Goal: Complete application form: Complete application form

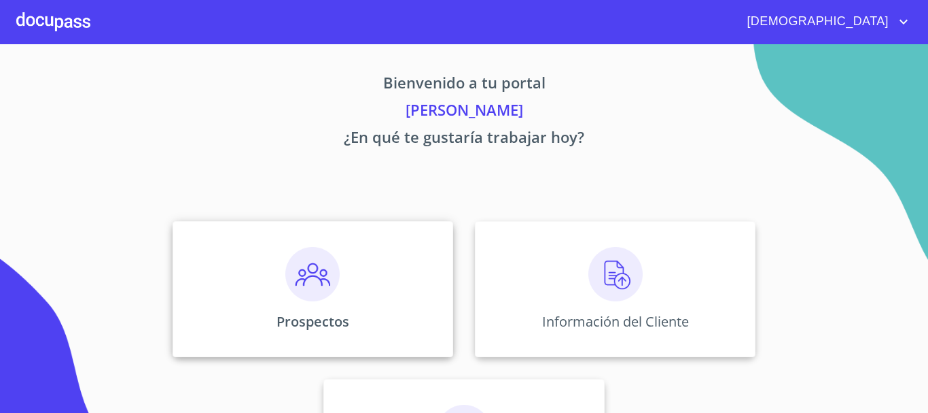
click at [304, 281] on img at bounding box center [312, 274] width 54 height 54
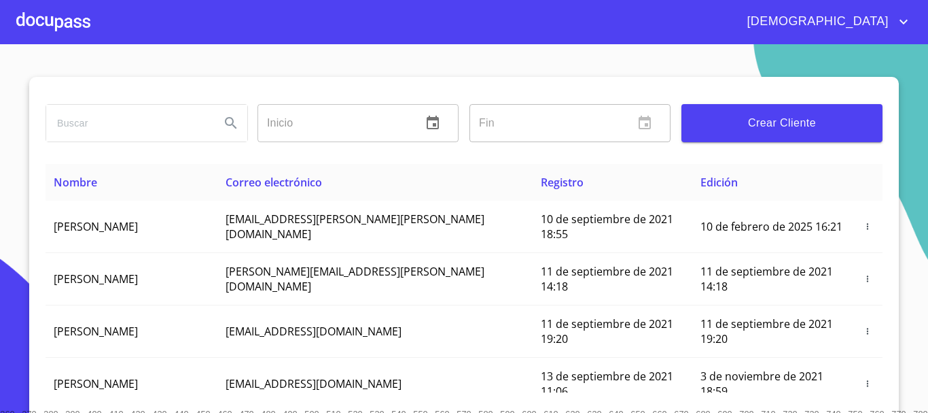
click at [748, 131] on span "Crear Cliente" at bounding box center [782, 122] width 179 height 19
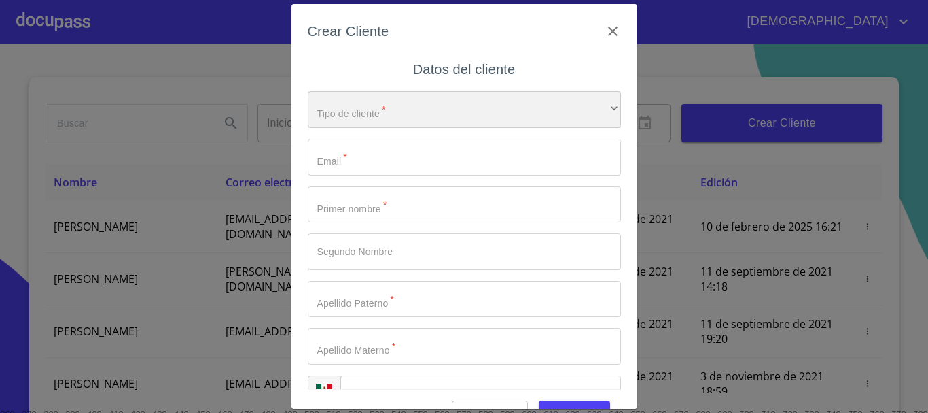
click at [428, 106] on div "​" at bounding box center [464, 109] width 313 height 37
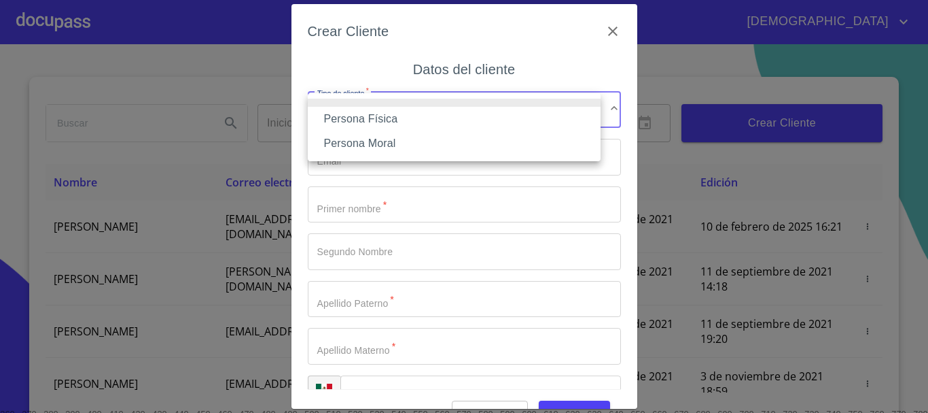
click at [369, 114] on li "Persona Física" at bounding box center [454, 119] width 293 height 24
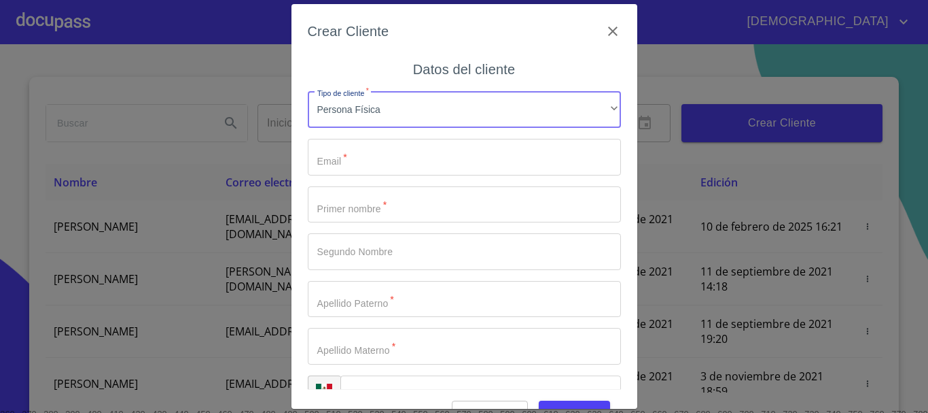
click at [372, 154] on input "Tipo de cliente   *" at bounding box center [464, 157] width 313 height 37
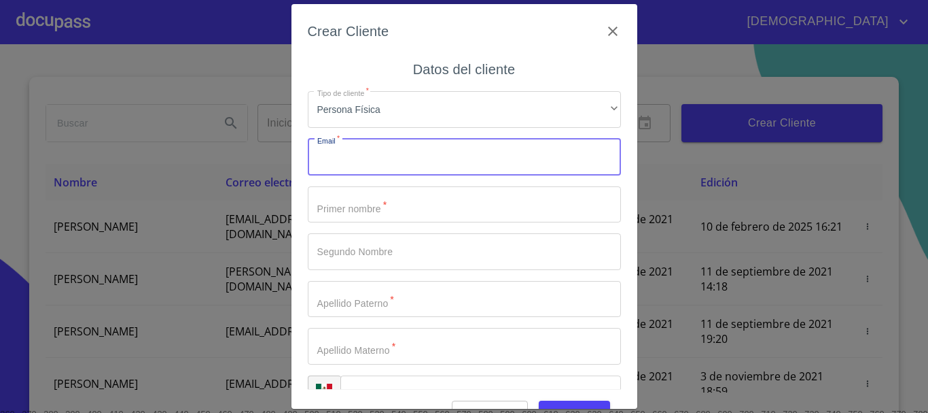
paste input "[EMAIL_ADDRESS][DOMAIN_NAME]"
type input "[EMAIL_ADDRESS][DOMAIN_NAME]"
click at [395, 211] on input "Tipo de cliente   *" at bounding box center [464, 204] width 313 height 37
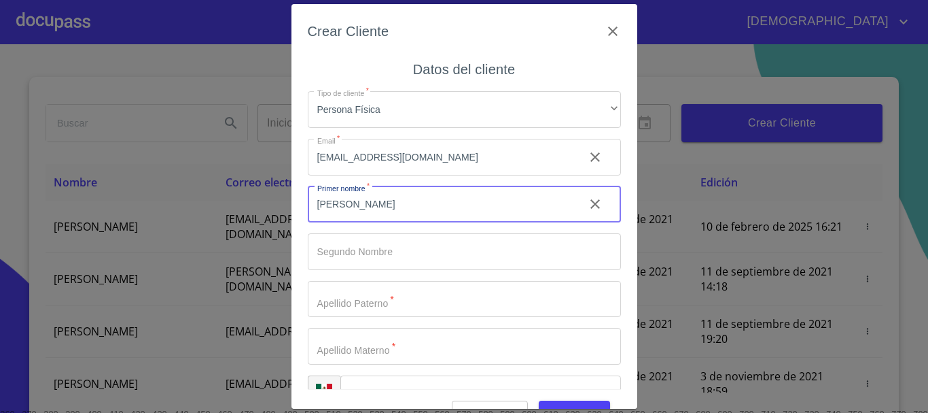
type input "[PERSON_NAME]"
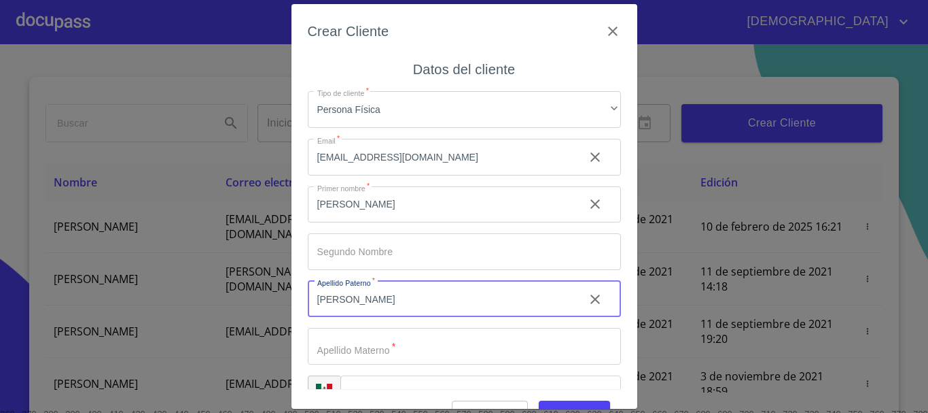
type input "[PERSON_NAME]"
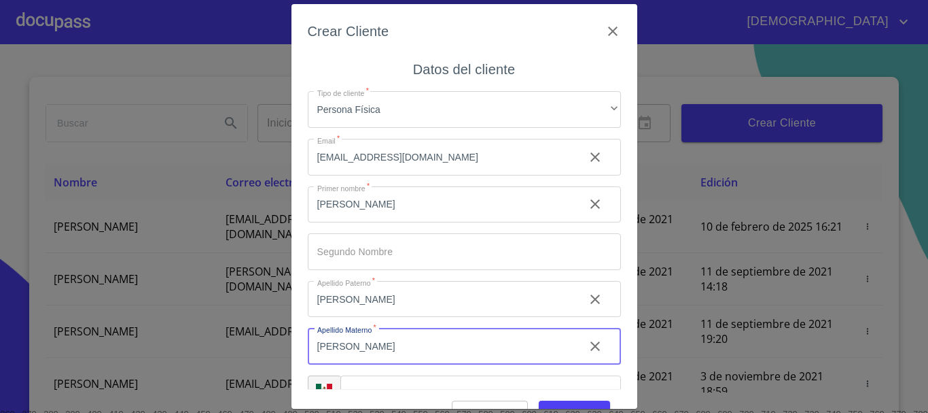
scroll to position [34, 0]
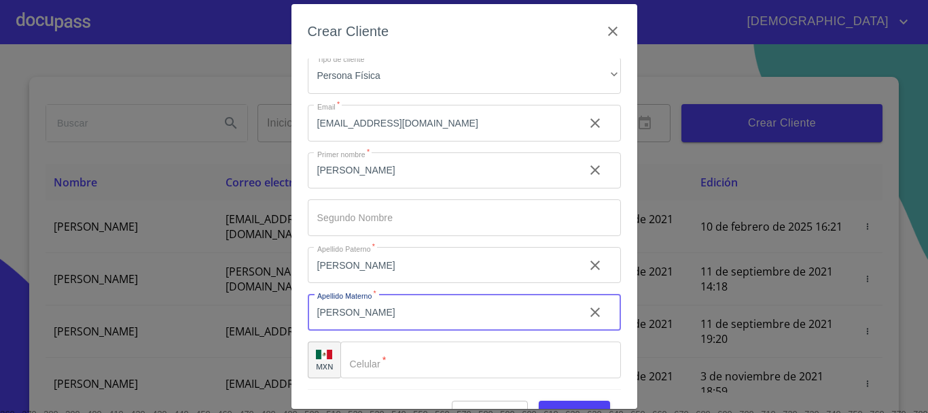
type input "[PERSON_NAME]"
click at [440, 360] on input "Tipo de cliente   *" at bounding box center [480, 359] width 281 height 37
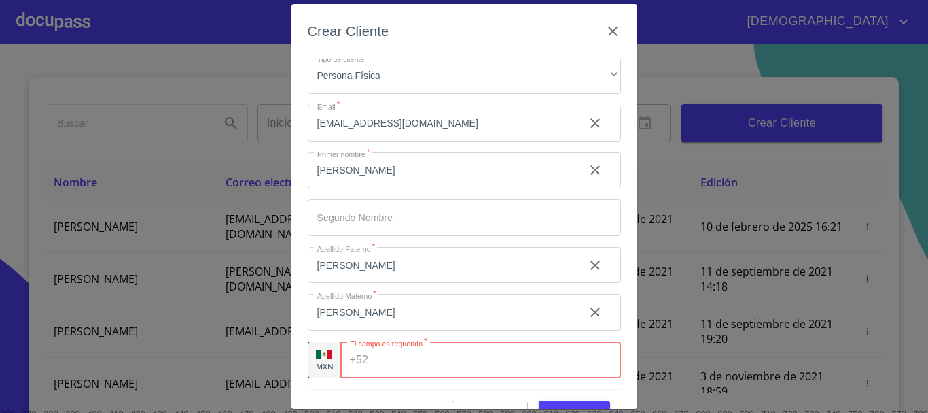
click at [387, 364] on input "Tipo de cliente   *" at bounding box center [497, 359] width 247 height 37
paste input "[PHONE_NUMBER]"
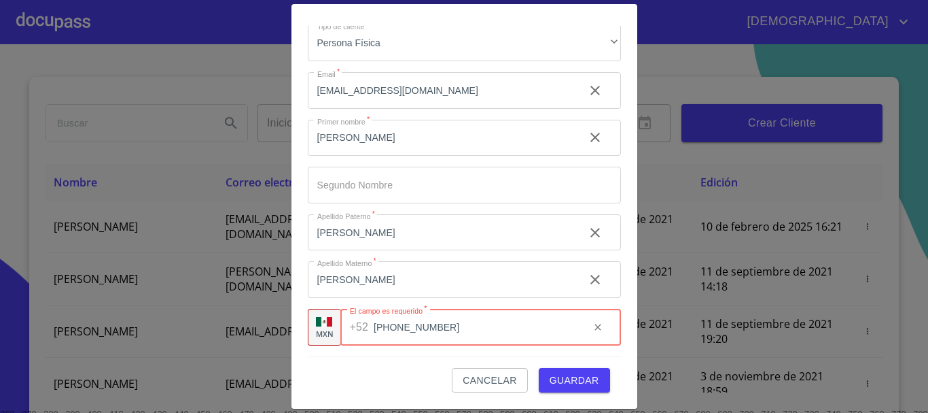
type input "[PHONE_NUMBER]"
click at [563, 374] on span "Guardar" at bounding box center [575, 380] width 50 height 17
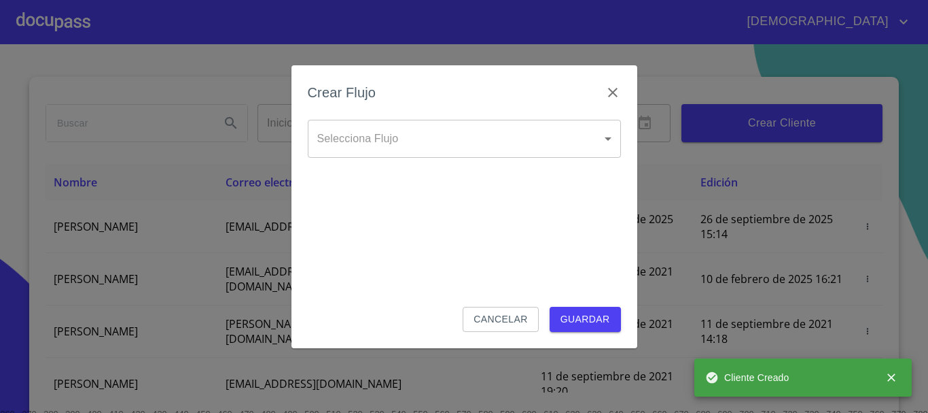
click at [510, 129] on body "[DEMOGRAPHIC_DATA][PERSON_NAME] ​ Fin ​ Crear Cliente Nombre Correo electrónico…" at bounding box center [464, 206] width 928 height 413
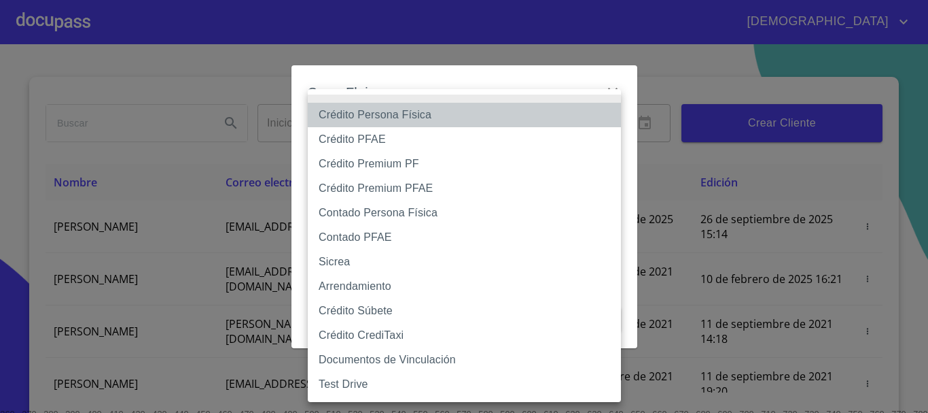
click at [396, 115] on li "Crédito Persona Física" at bounding box center [464, 115] width 313 height 24
type input "6009fb3c7d1714eb8809aa97"
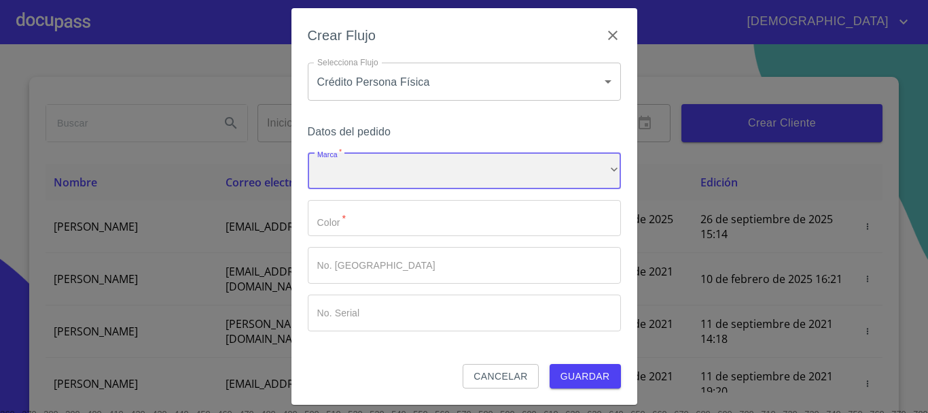
click at [390, 177] on div "​" at bounding box center [464, 170] width 313 height 37
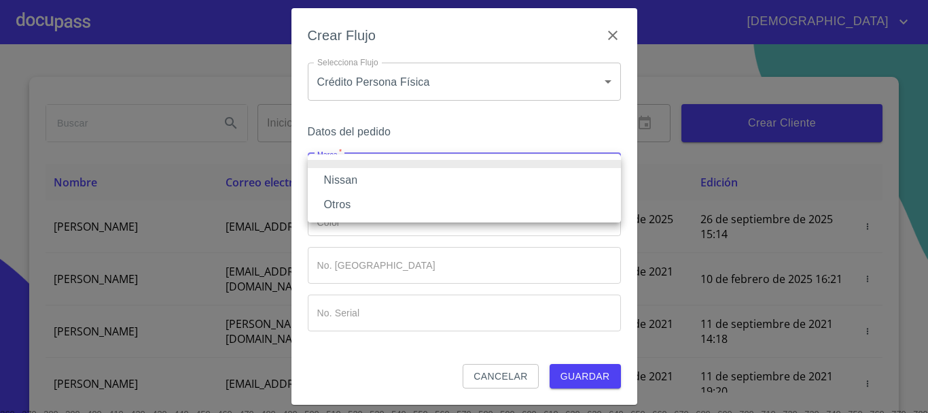
click at [385, 183] on li "Nissan" at bounding box center [464, 180] width 313 height 24
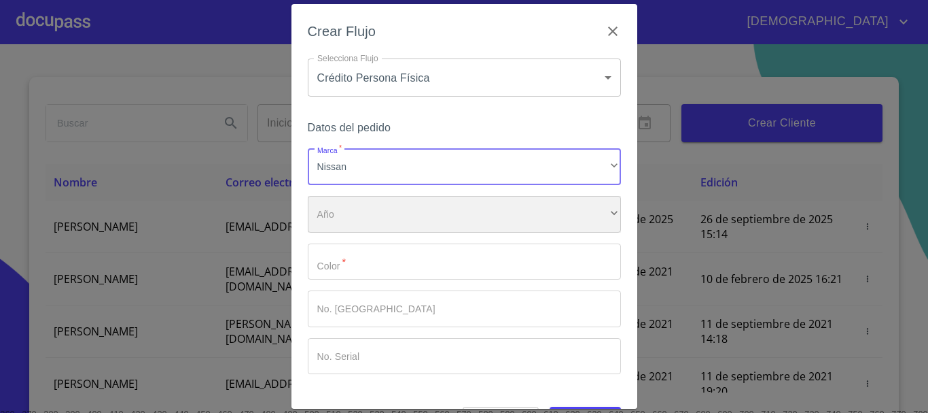
click at [354, 207] on div "​" at bounding box center [464, 214] width 313 height 37
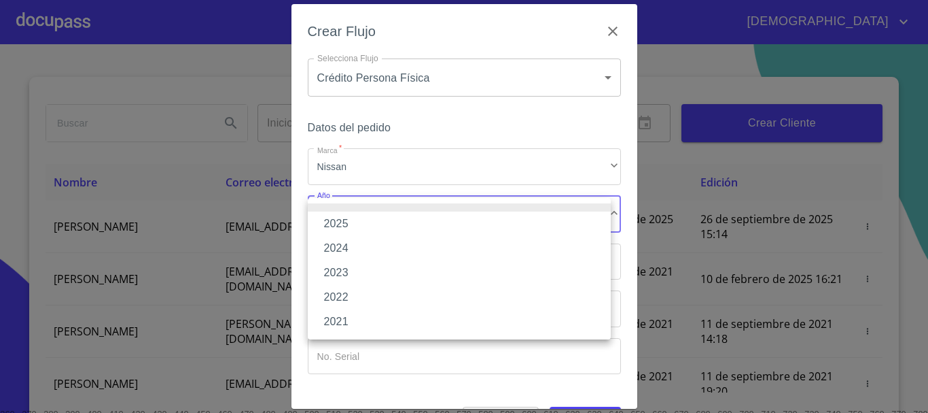
click at [356, 221] on li "2025" at bounding box center [459, 223] width 303 height 24
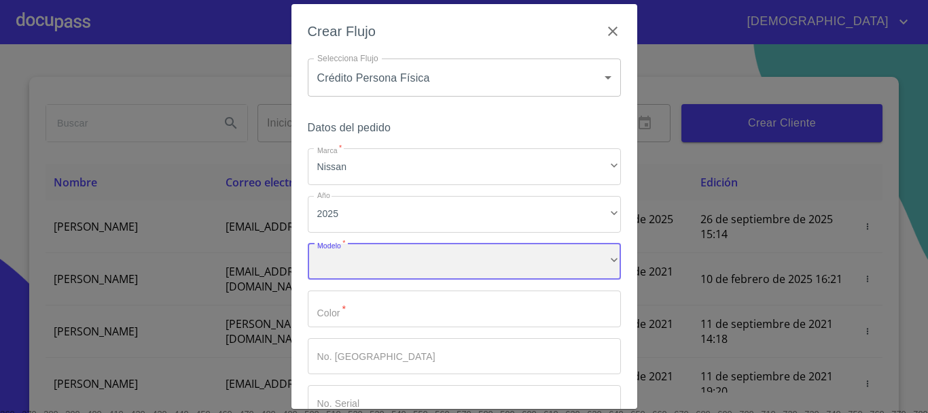
click at [413, 268] on div "​" at bounding box center [464, 261] width 313 height 37
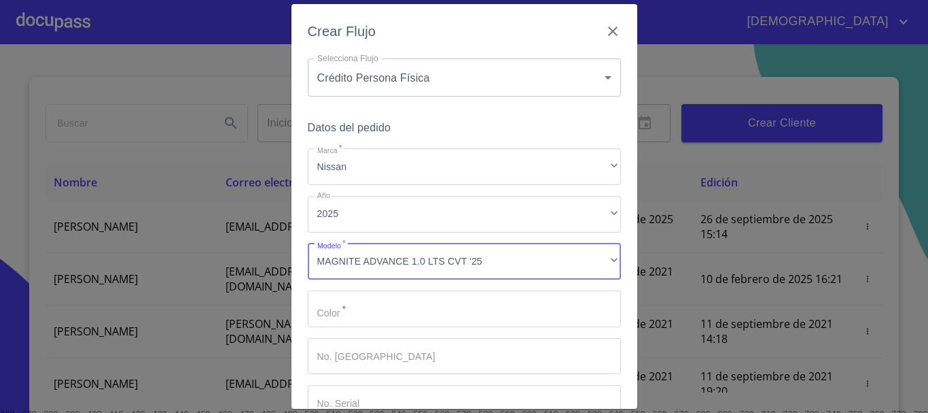
click at [347, 319] on input "Marca   *" at bounding box center [464, 308] width 313 height 37
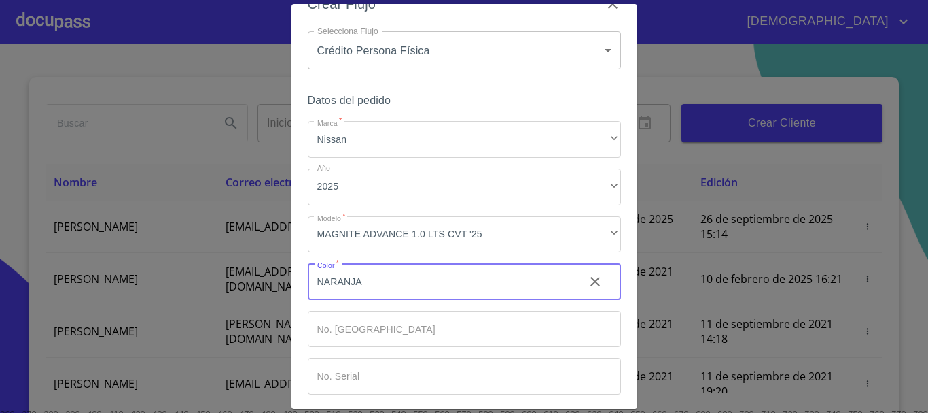
scroll to position [68, 0]
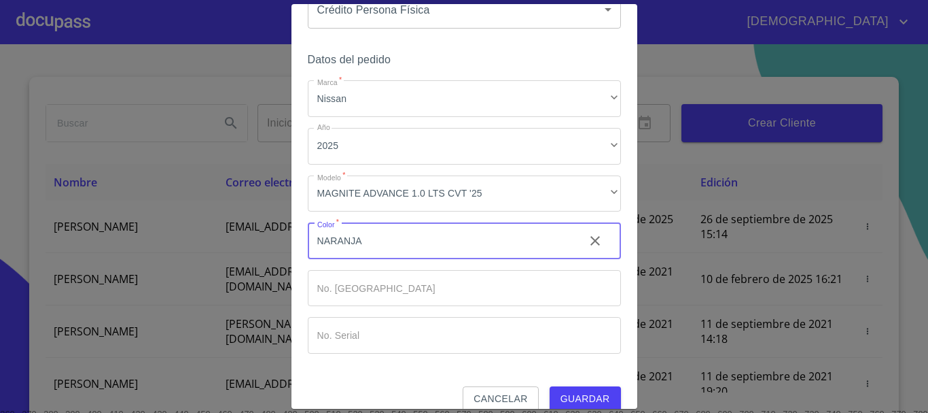
type input "NARANJA"
click at [576, 397] on span "Guardar" at bounding box center [586, 398] width 50 height 17
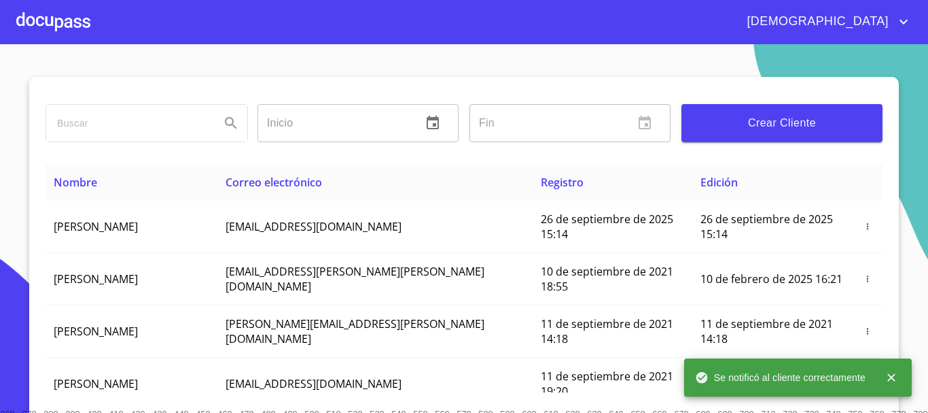
click at [83, 17] on div at bounding box center [53, 21] width 74 height 43
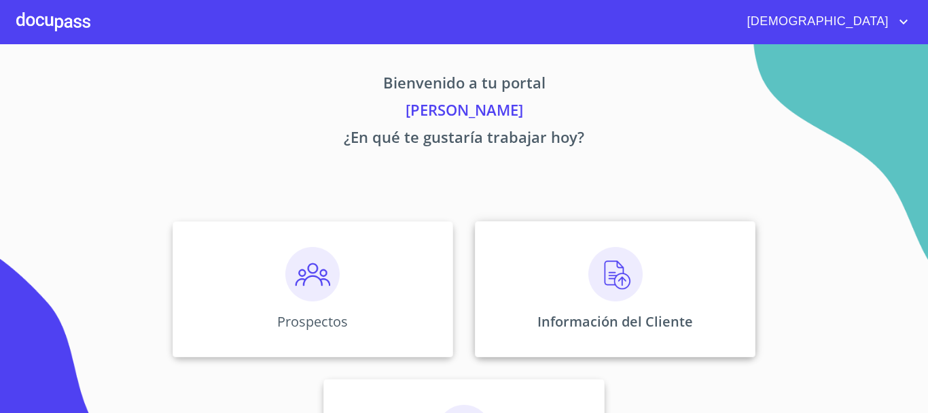
click at [614, 269] on img at bounding box center [616, 274] width 54 height 54
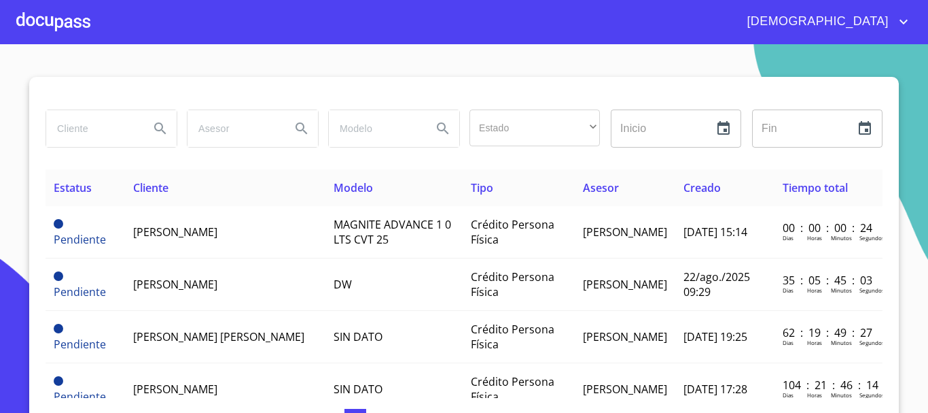
click at [57, 15] on div at bounding box center [53, 21] width 74 height 43
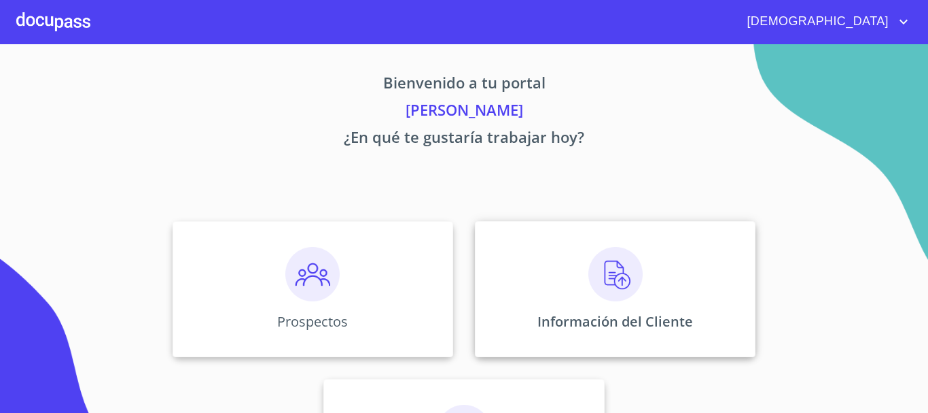
click at [625, 275] on img at bounding box center [616, 274] width 54 height 54
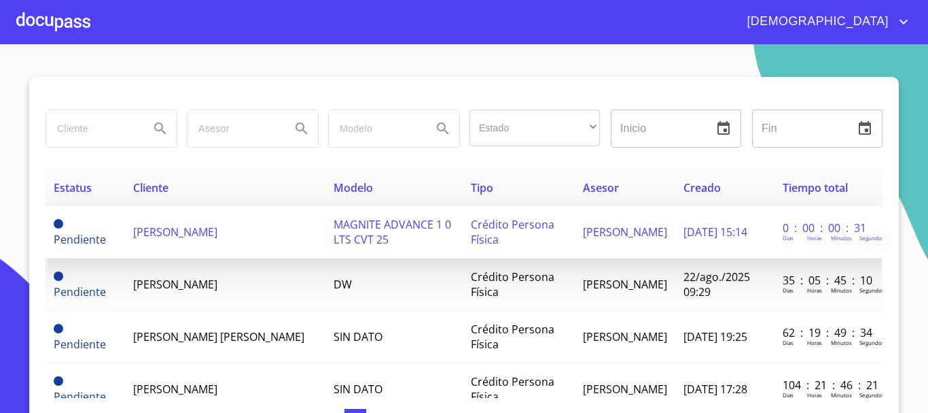
click at [164, 237] on span "[PERSON_NAME]" at bounding box center [175, 231] width 84 height 15
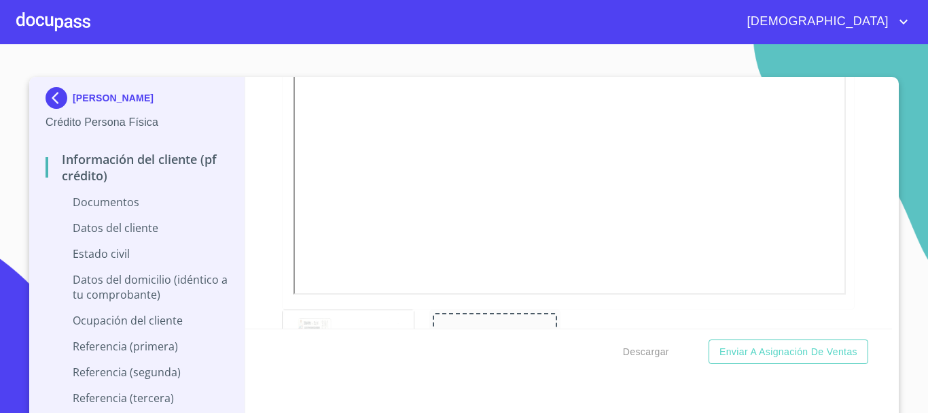
scroll to position [423, 0]
click at [515, 302] on div at bounding box center [495, 313] width 124 height 67
click at [514, 304] on div at bounding box center [495, 313] width 124 height 67
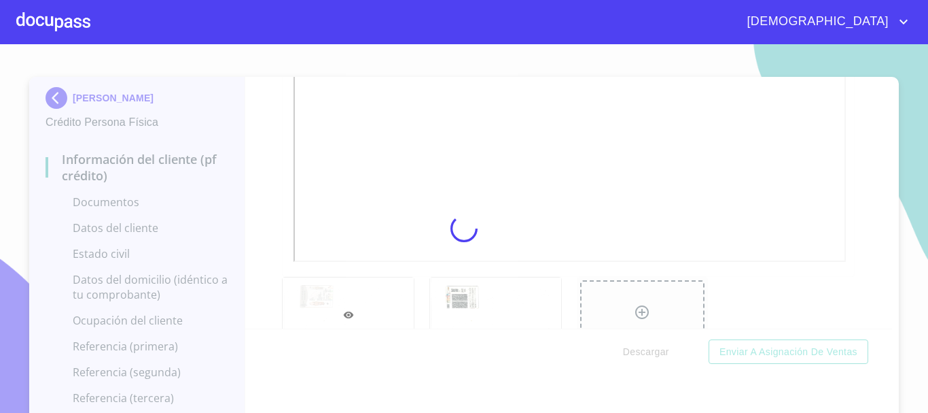
click at [872, 182] on div at bounding box center [464, 228] width 928 height 368
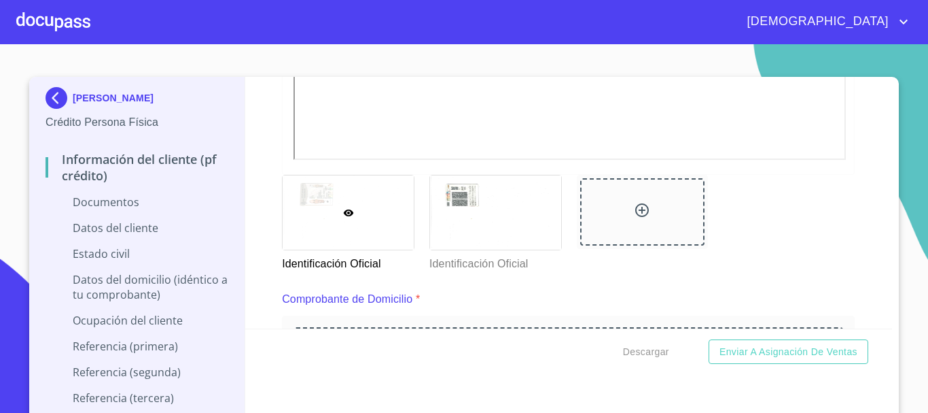
scroll to position [627, 0]
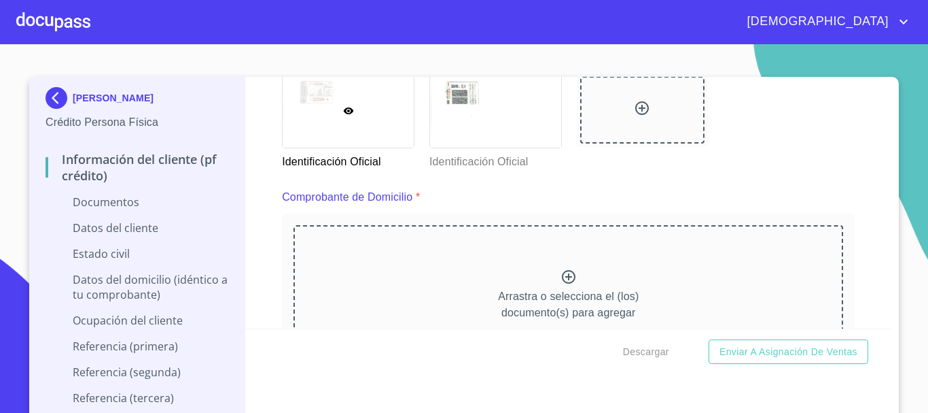
click at [562, 277] on icon at bounding box center [569, 277] width 14 height 14
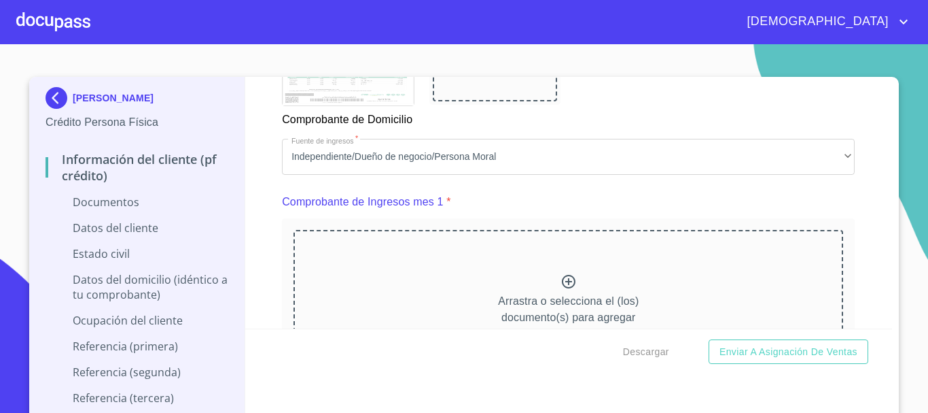
scroll to position [1307, 0]
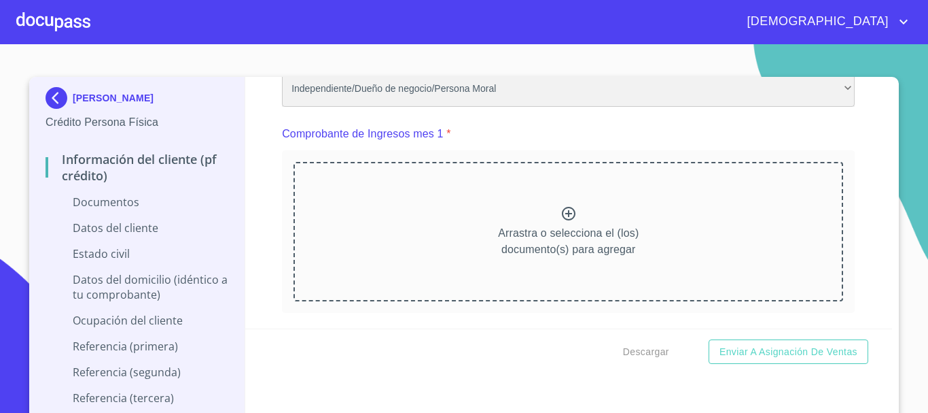
click at [544, 101] on div "Independiente/Dueño de negocio/Persona Moral" at bounding box center [568, 89] width 573 height 37
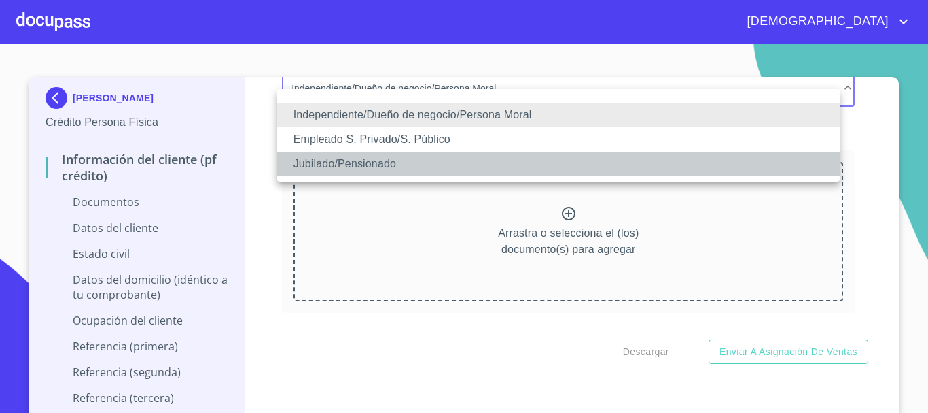
click at [430, 158] on li "Jubilado/Pensionado" at bounding box center [558, 164] width 563 height 24
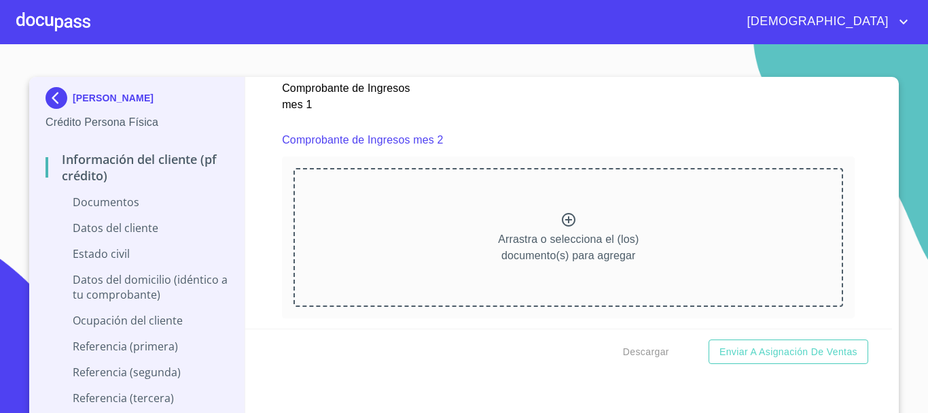
scroll to position [1919, 0]
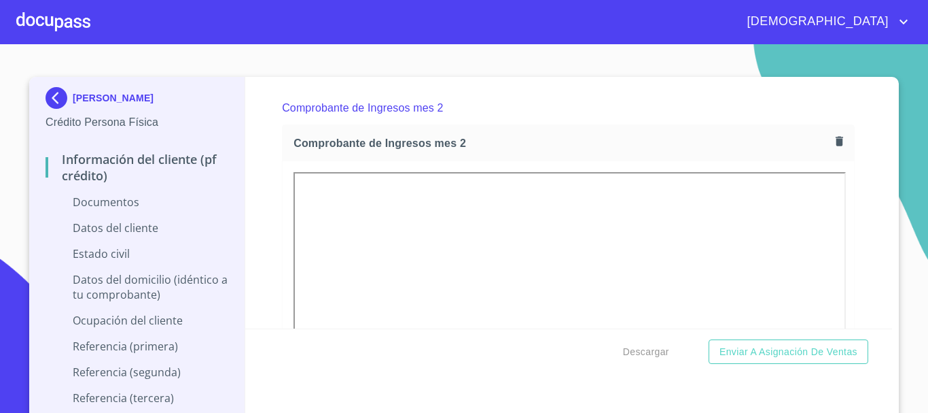
click at [867, 217] on div "Información del cliente (PF crédito) Documentos Documento de identificación.   …" at bounding box center [569, 202] width 648 height 251
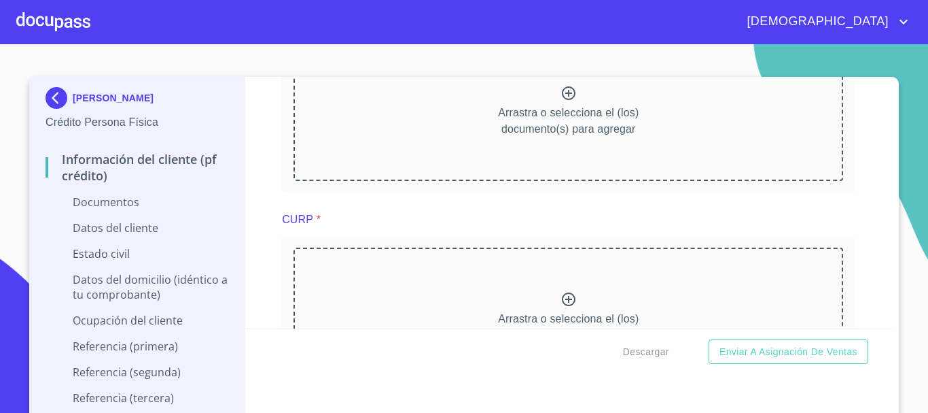
scroll to position [2462, 0]
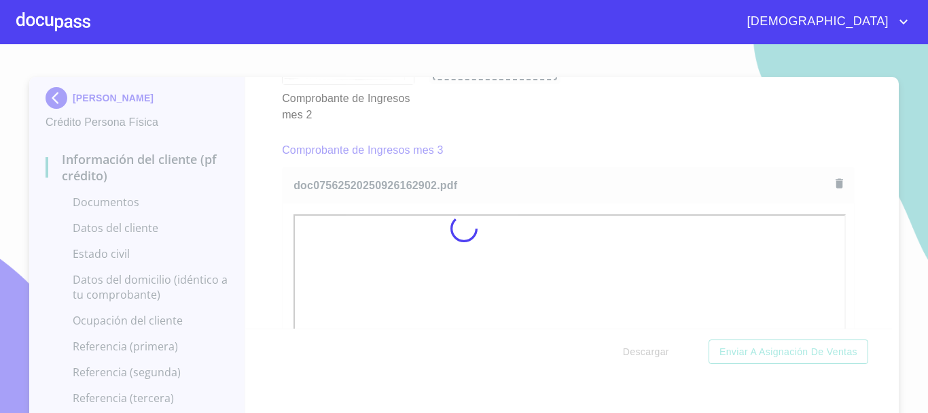
click at [224, 125] on div at bounding box center [464, 228] width 928 height 368
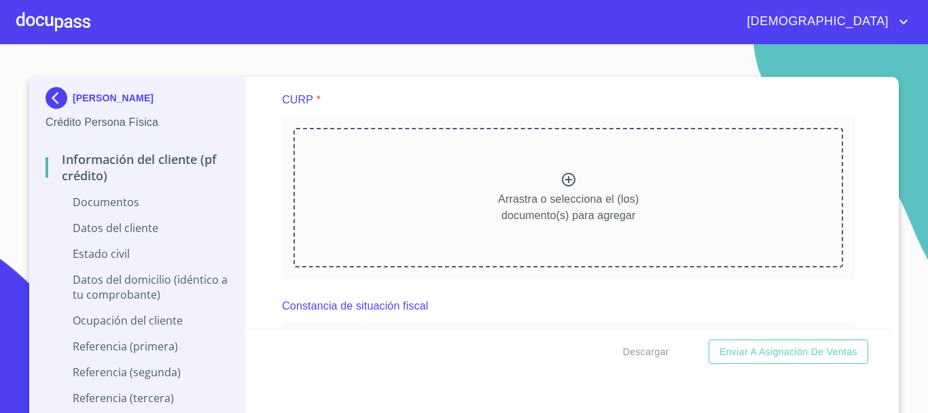
scroll to position [3074, 0]
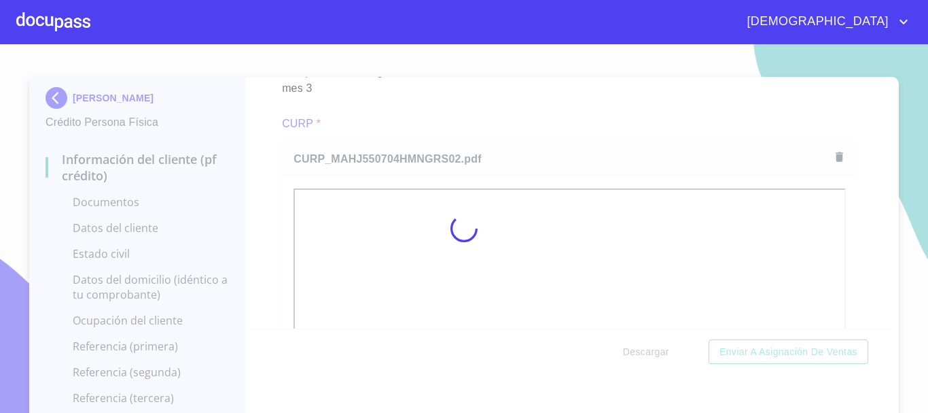
click at [269, 154] on div at bounding box center [464, 228] width 928 height 368
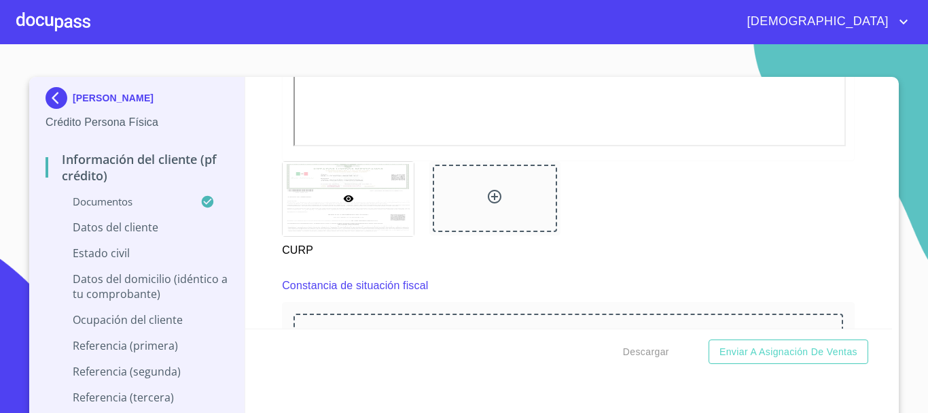
scroll to position [3686, 0]
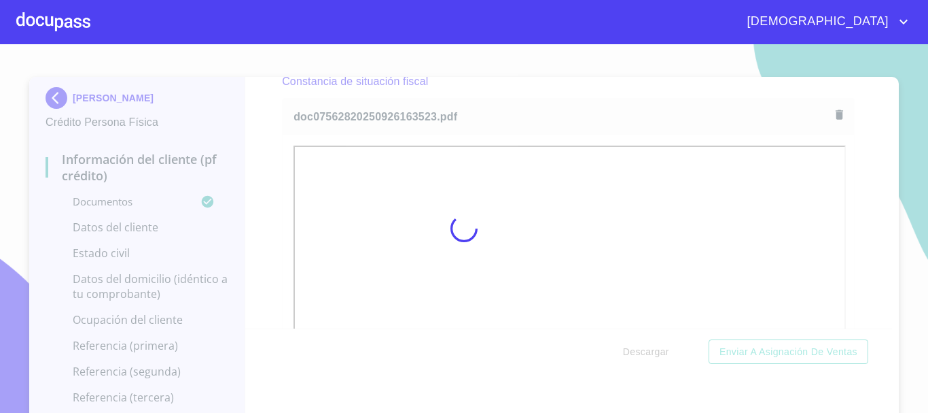
click at [250, 118] on div at bounding box center [464, 228] width 928 height 368
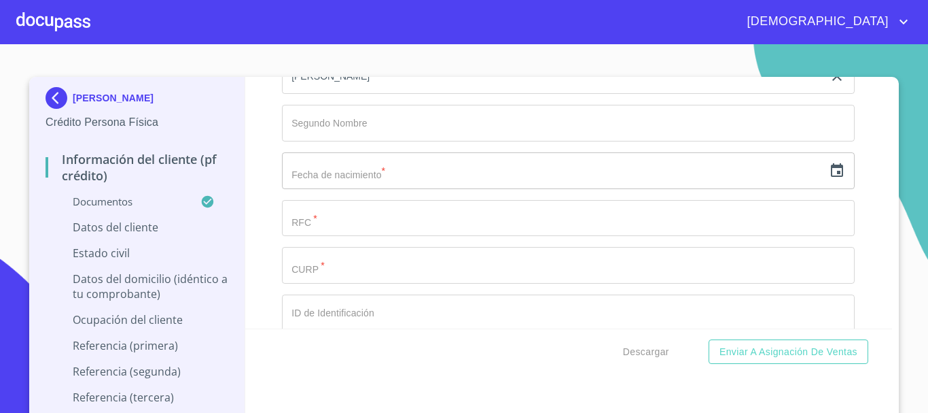
scroll to position [4433, 0]
click at [831, 171] on icon "button" at bounding box center [837, 165] width 12 height 14
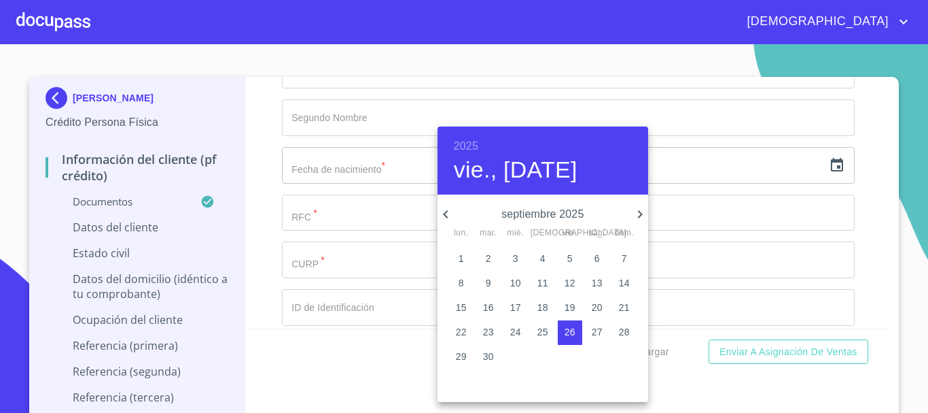
click at [474, 135] on div "2025 vie., [DATE]" at bounding box center [543, 160] width 211 height 68
click at [476, 141] on h6 "2025" at bounding box center [466, 146] width 24 height 19
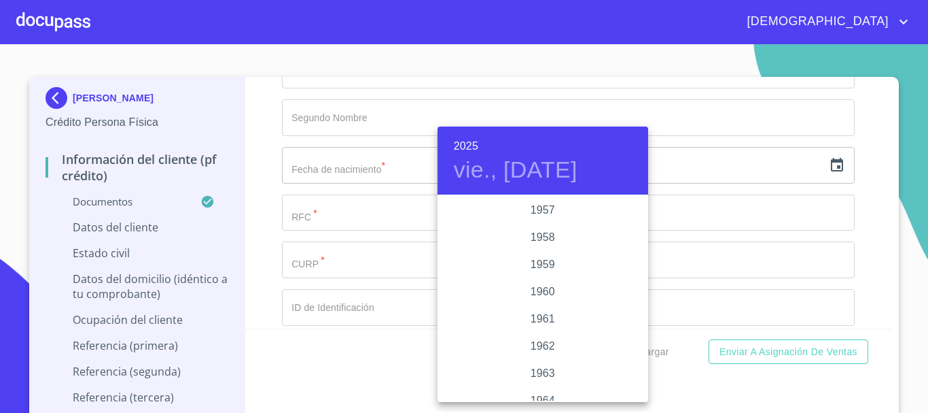
scroll to position [802, 0]
click at [543, 224] on div "1955" at bounding box center [543, 223] width 211 height 27
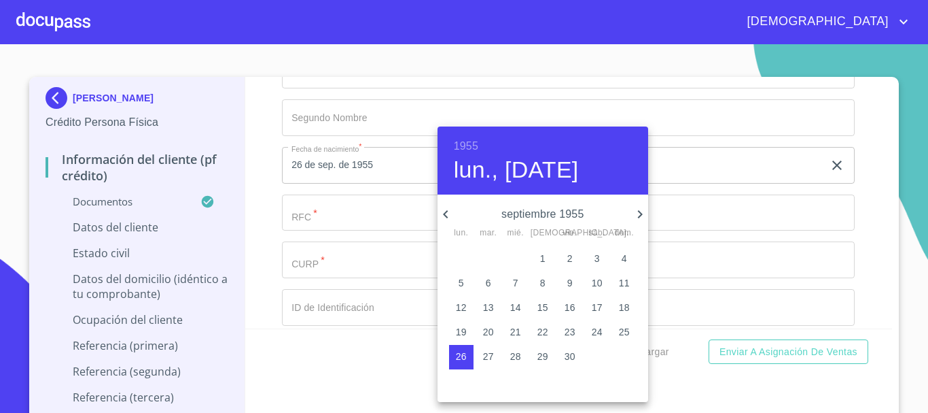
click at [447, 218] on icon "button" at bounding box center [446, 214] width 16 height 16
click at [637, 217] on icon "button" at bounding box center [640, 214] width 16 height 16
click at [455, 283] on span "4" at bounding box center [461, 283] width 24 height 14
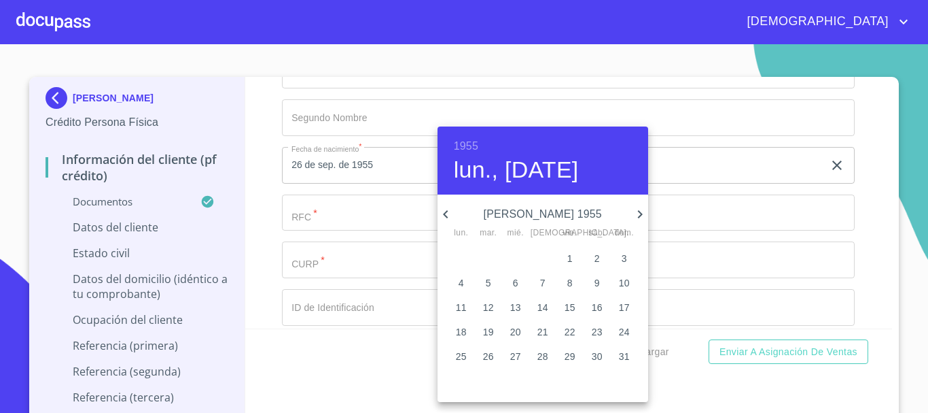
type input "4 de [DATE]. de 1955"
drag, startPoint x: 247, startPoint y: 200, endPoint x: 274, endPoint y: 200, distance: 26.5
click at [249, 200] on div at bounding box center [464, 206] width 928 height 413
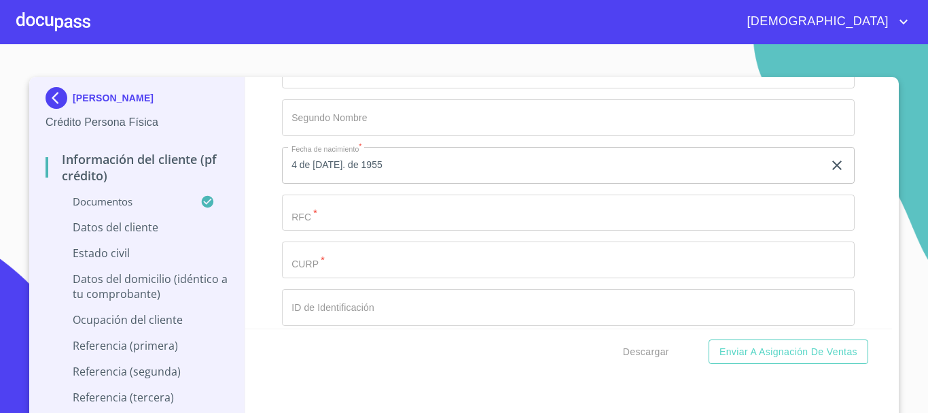
click at [333, 231] on input "Documento de identificación.   *" at bounding box center [568, 212] width 573 height 37
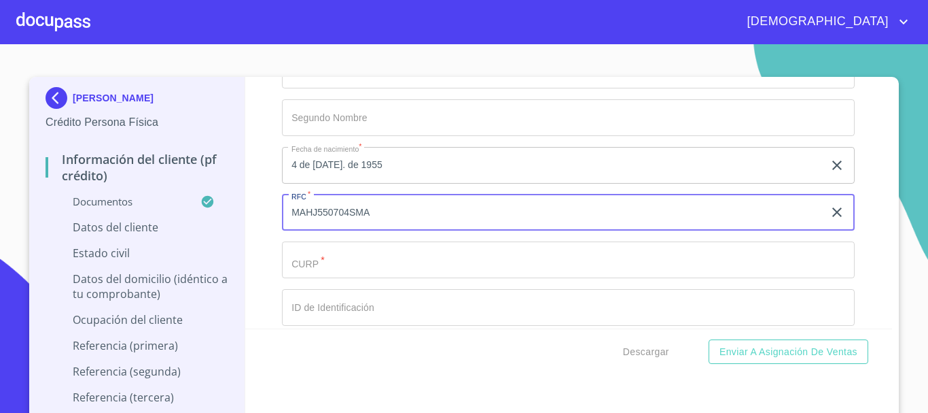
type input "MAHJ550704SMA"
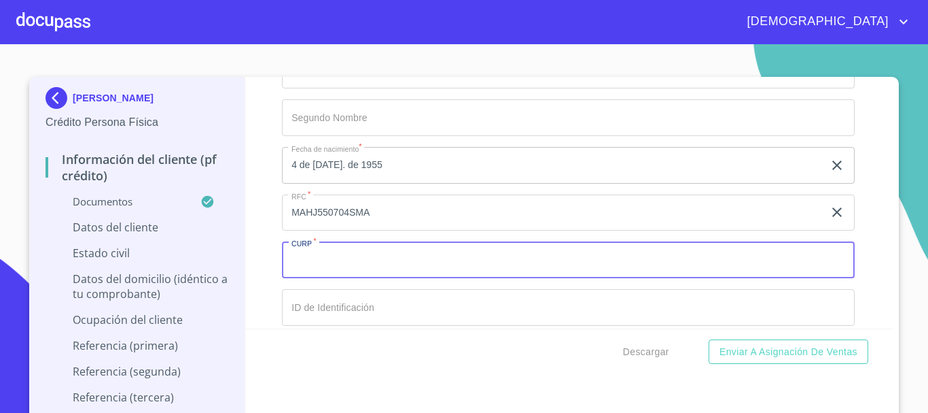
click at [359, 278] on input "Documento de identificación.   *" at bounding box center [568, 259] width 573 height 37
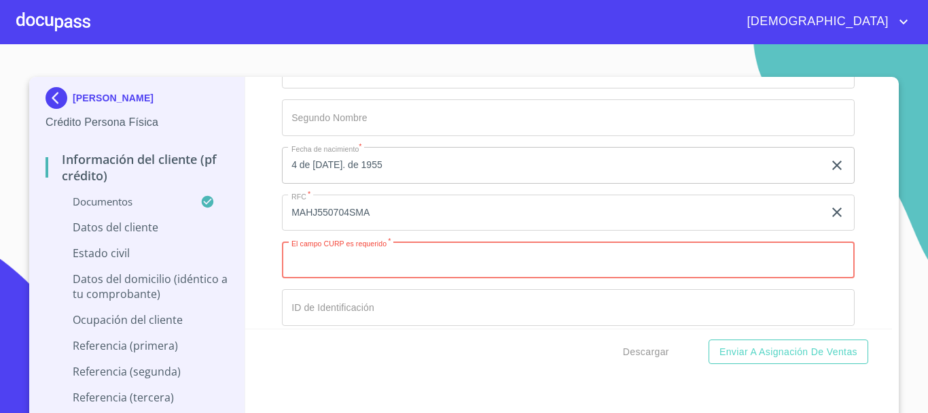
click at [354, 278] on input "Documento de identificación.   *" at bounding box center [568, 259] width 573 height 37
paste input "MAHJ550704HMNGRS02"
click at [310, 278] on input "MAHJ550704HMNGRS02" at bounding box center [553, 259] width 542 height 37
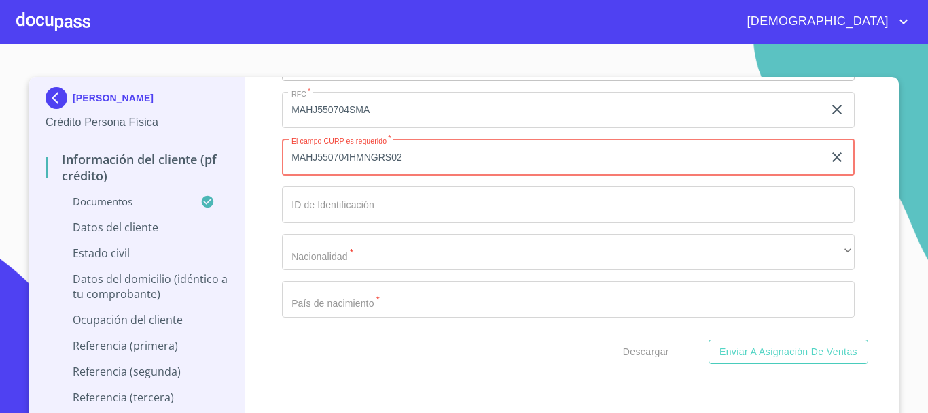
scroll to position [4637, 0]
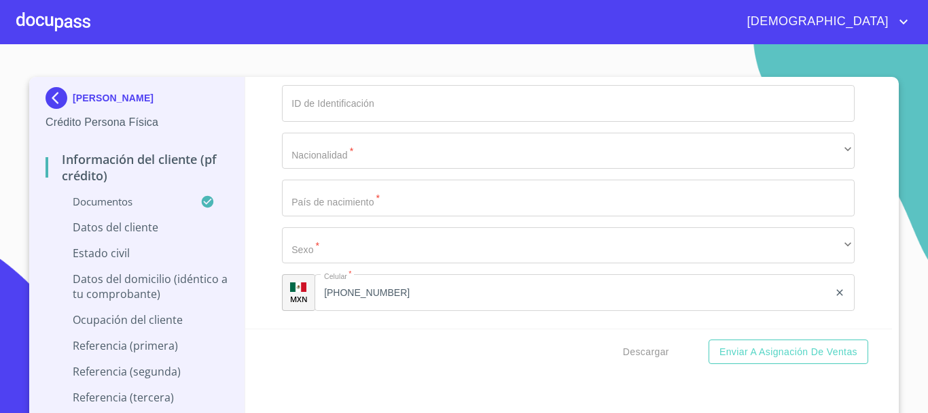
type input "MAHJ550704HMNGRS02"
click at [343, 115] on input "Documento de identificación.   *" at bounding box center [568, 103] width 573 height 37
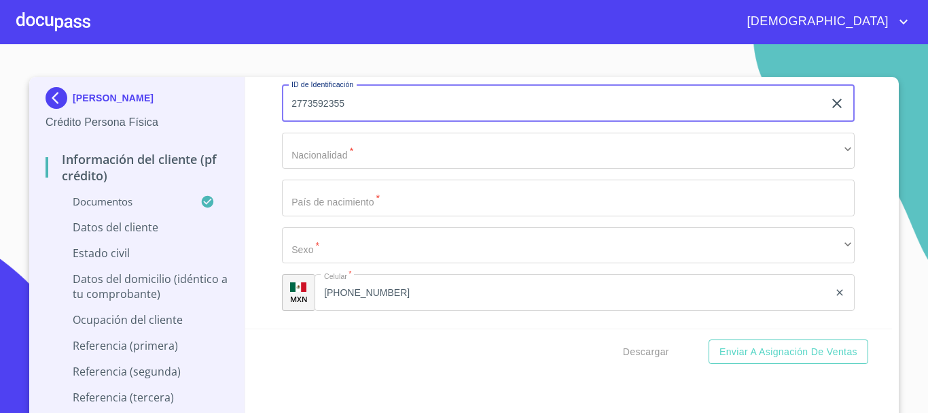
type input "2773592355"
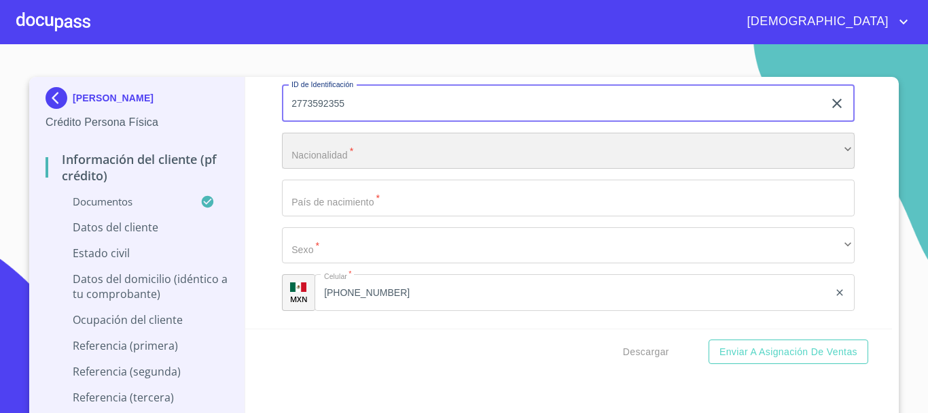
click at [350, 156] on div "​" at bounding box center [568, 151] width 573 height 37
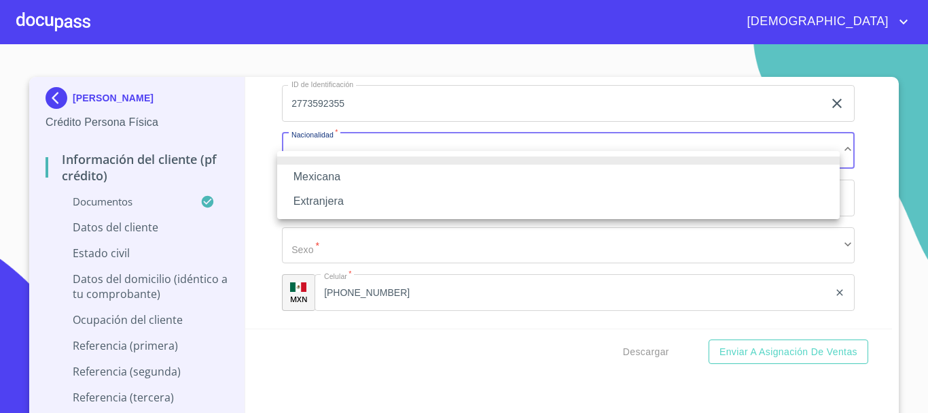
click at [323, 178] on li "Mexicana" at bounding box center [558, 176] width 563 height 24
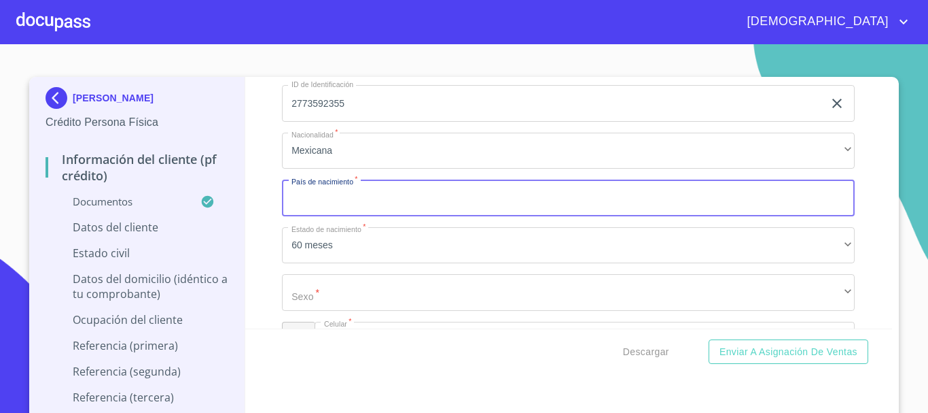
click at [372, 216] on input "Documento de identificación.   *" at bounding box center [568, 197] width 573 height 37
type input "[GEOGRAPHIC_DATA]"
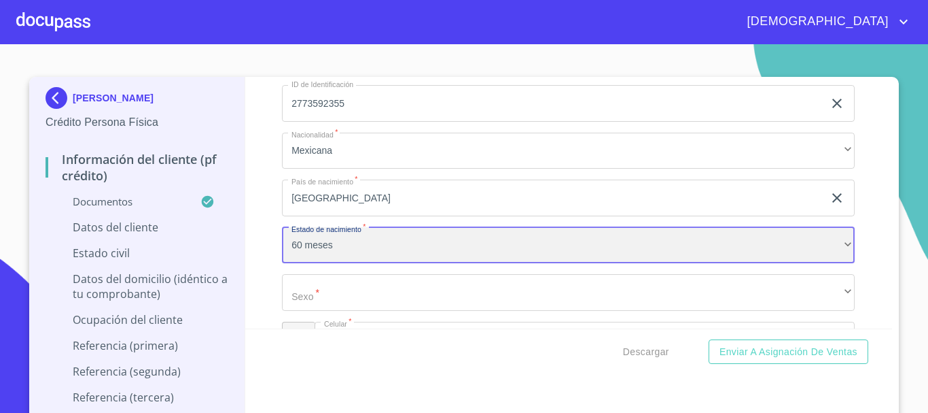
click at [319, 259] on div "60 meses" at bounding box center [568, 245] width 573 height 37
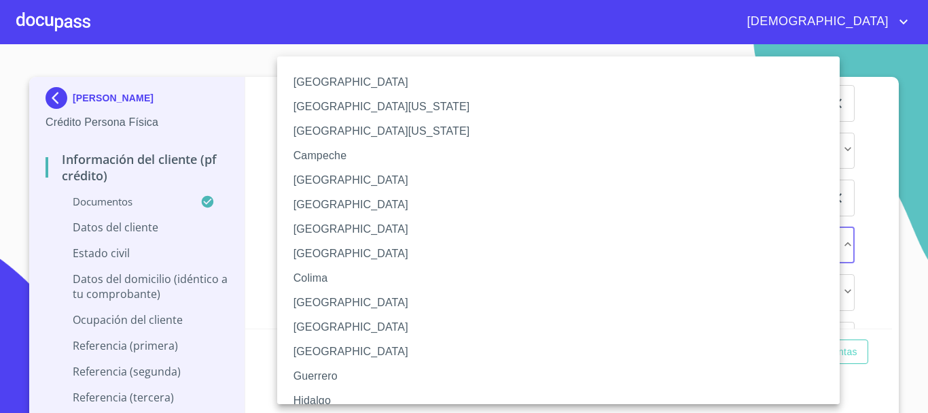
scroll to position [195, 0]
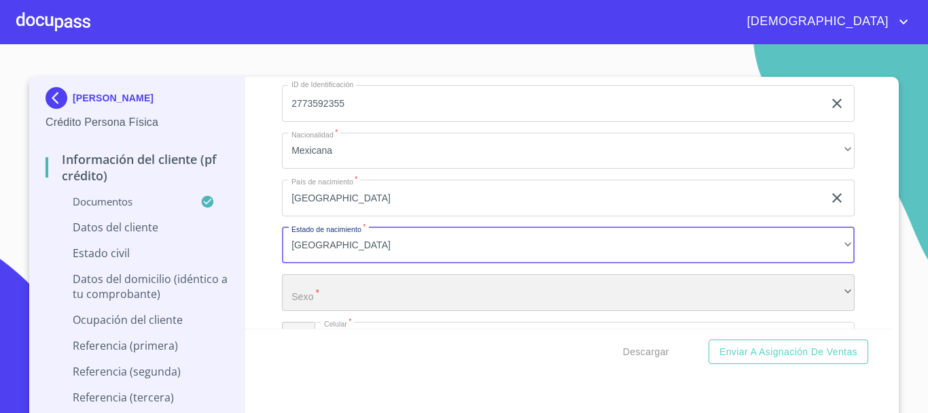
click at [351, 294] on div "​" at bounding box center [568, 292] width 573 height 37
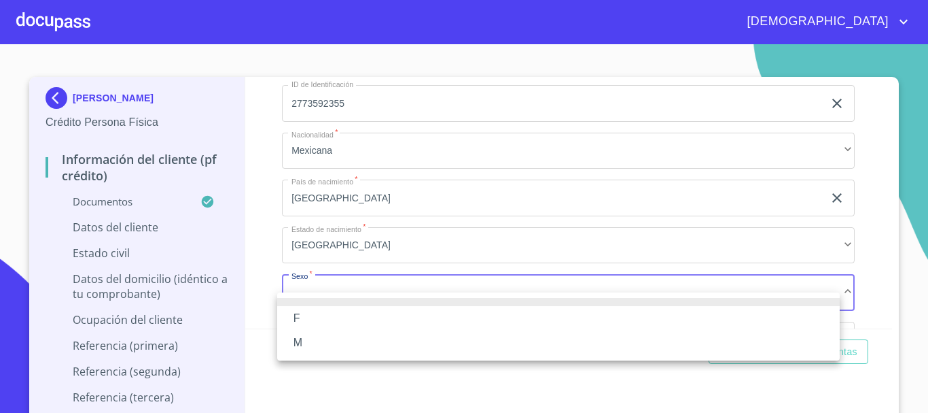
click at [323, 343] on li "M" at bounding box center [558, 342] width 563 height 24
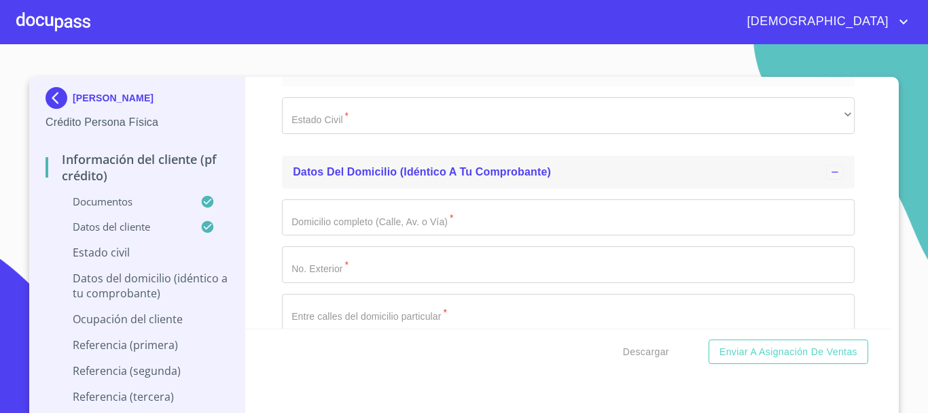
scroll to position [4977, 0]
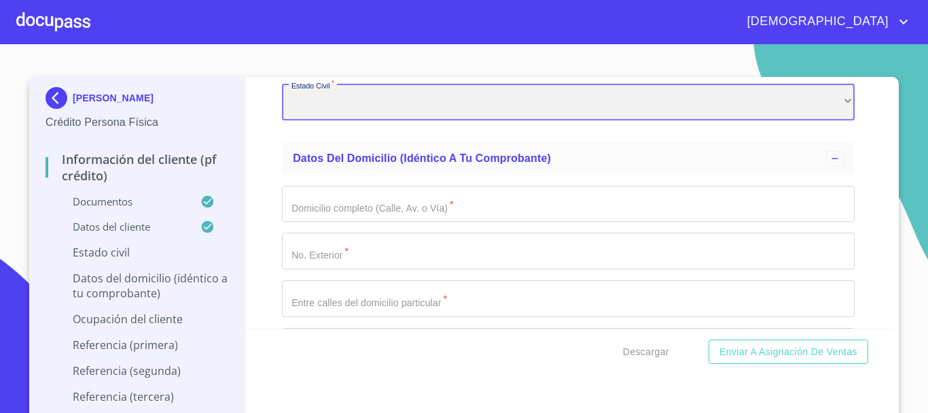
click at [354, 117] on div "​" at bounding box center [568, 102] width 573 height 37
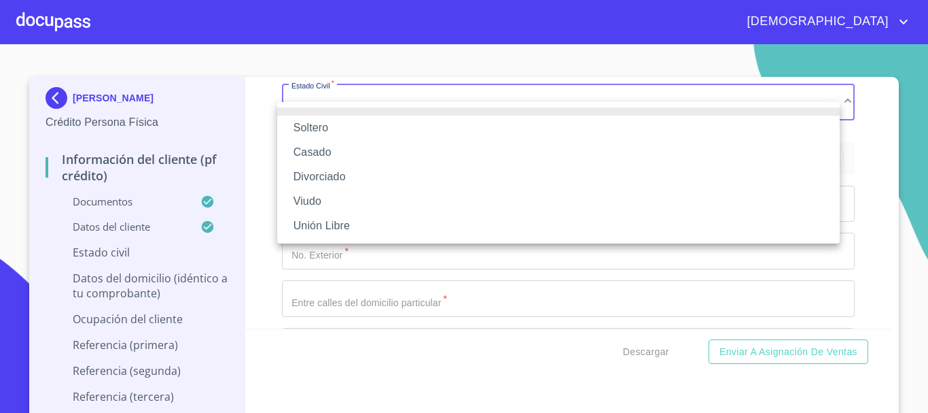
click at [350, 133] on li "Soltero" at bounding box center [558, 128] width 563 height 24
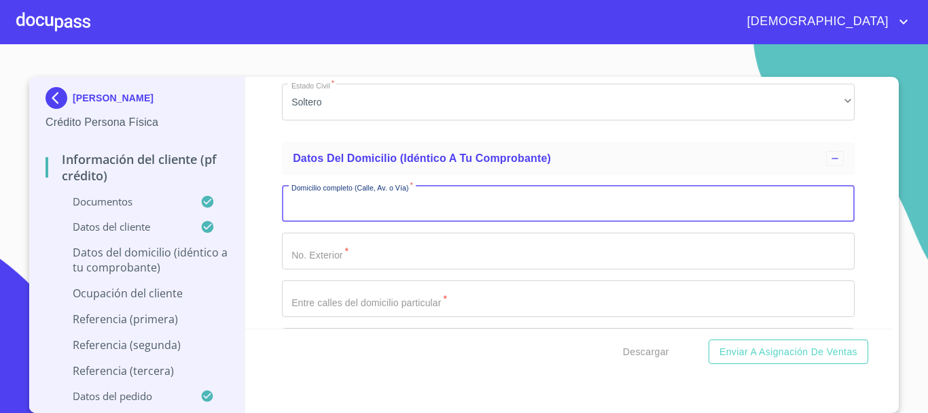
click at [358, 222] on input "Documento de identificación.   *" at bounding box center [568, 204] width 573 height 37
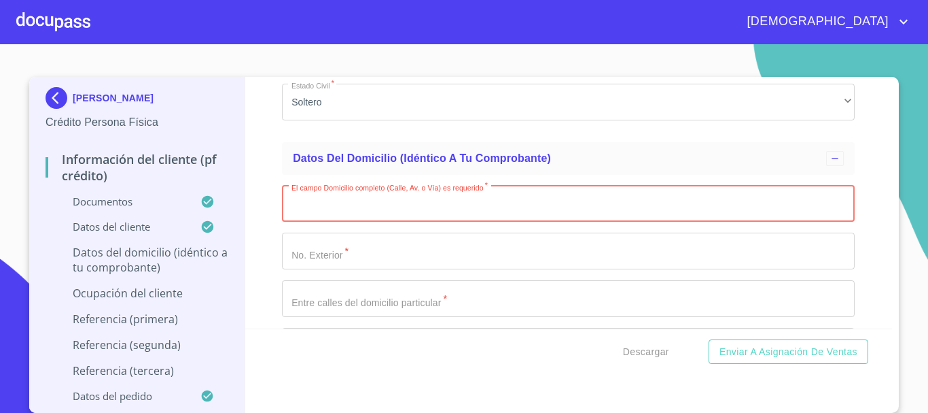
click at [312, 215] on input "Documento de identificación.   *" at bounding box center [568, 204] width 573 height 37
type input "CTO ARAMBUESOS"
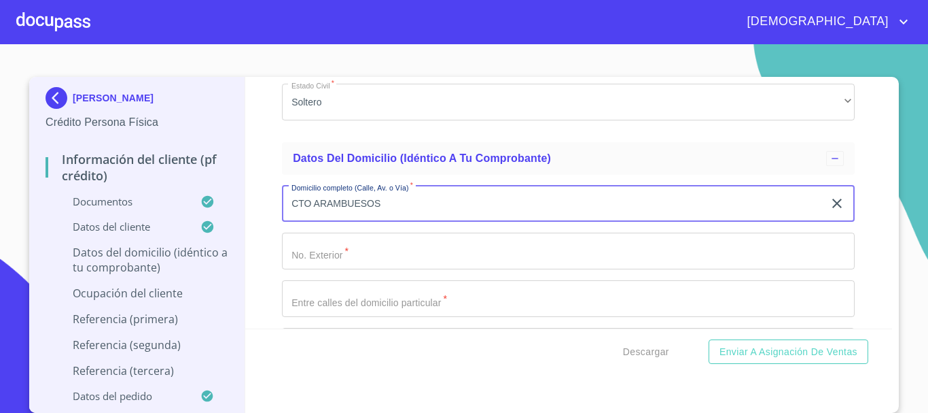
click at [392, 268] on input "Documento de identificación.   *" at bounding box center [568, 250] width 573 height 37
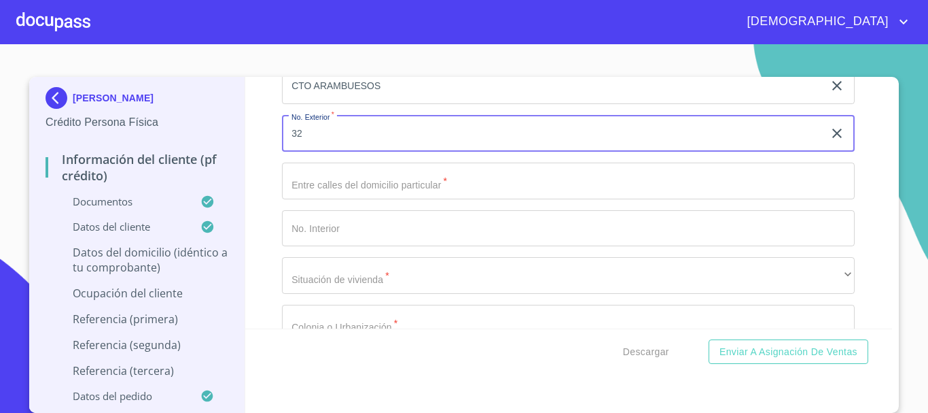
scroll to position [5113, 0]
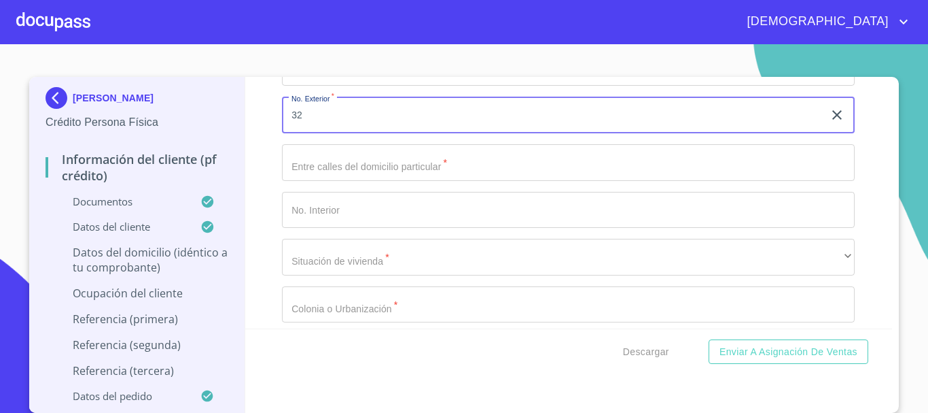
type input "32"
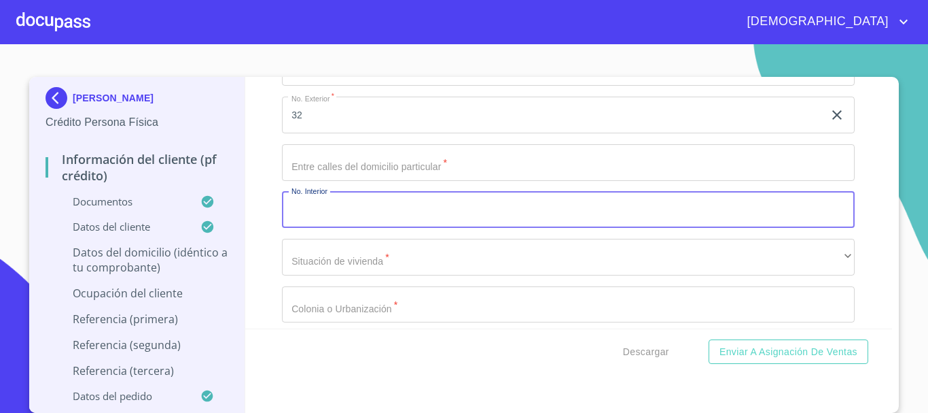
click at [356, 226] on input "Documento de identificación.   *" at bounding box center [568, 210] width 573 height 37
type input "B"
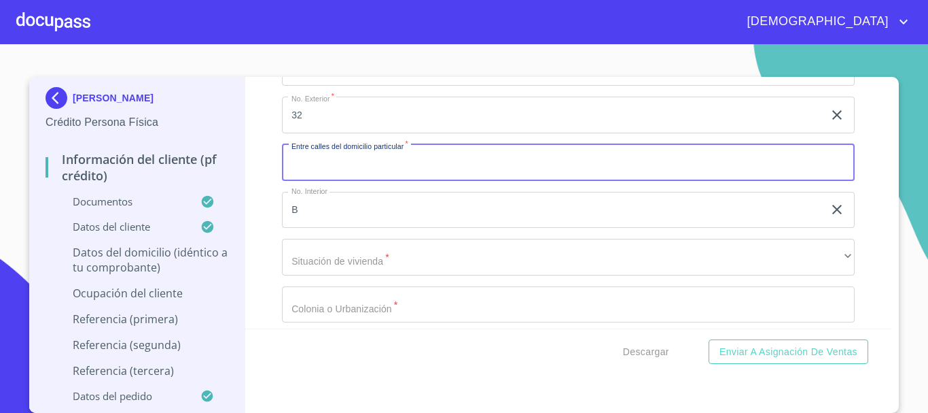
click at [368, 181] on input "Documento de identificación.   *" at bounding box center [568, 162] width 573 height 37
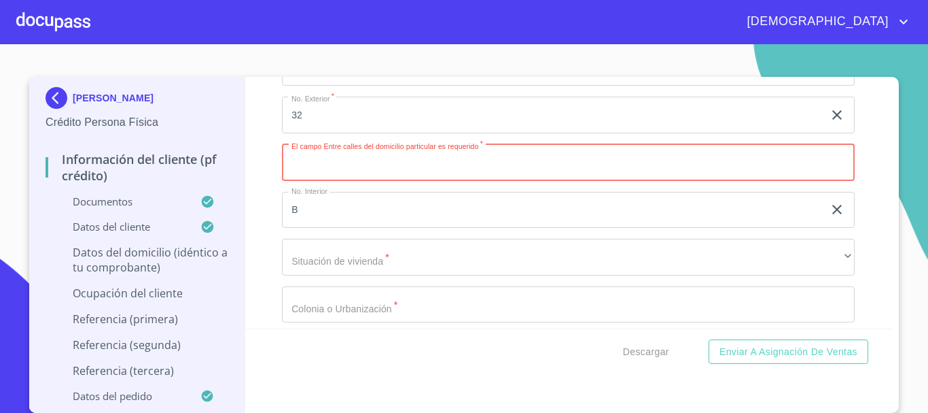
click at [366, 181] on input "Documento de identificación.   *" at bounding box center [568, 162] width 573 height 37
type input "AV DE LAS UVAS"
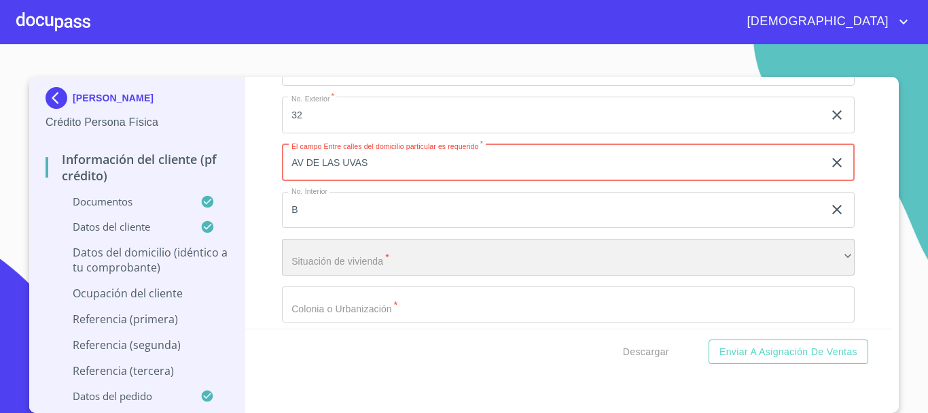
click at [385, 275] on div "​" at bounding box center [568, 257] width 573 height 37
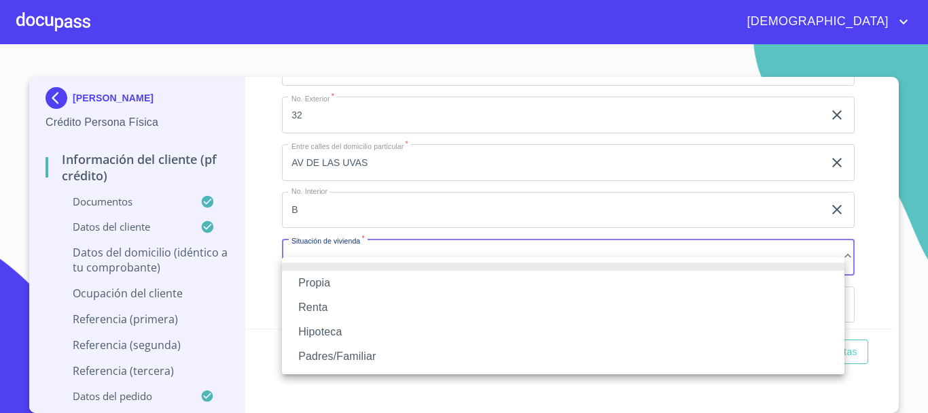
click at [331, 281] on li "Propia" at bounding box center [563, 282] width 563 height 24
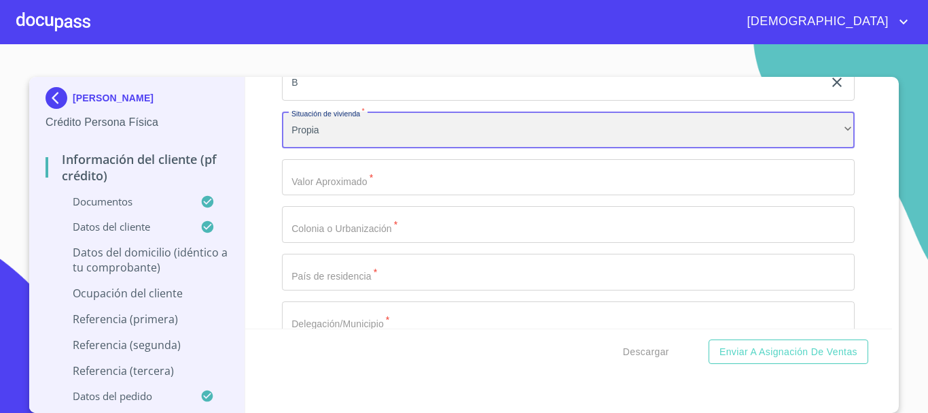
scroll to position [5249, 0]
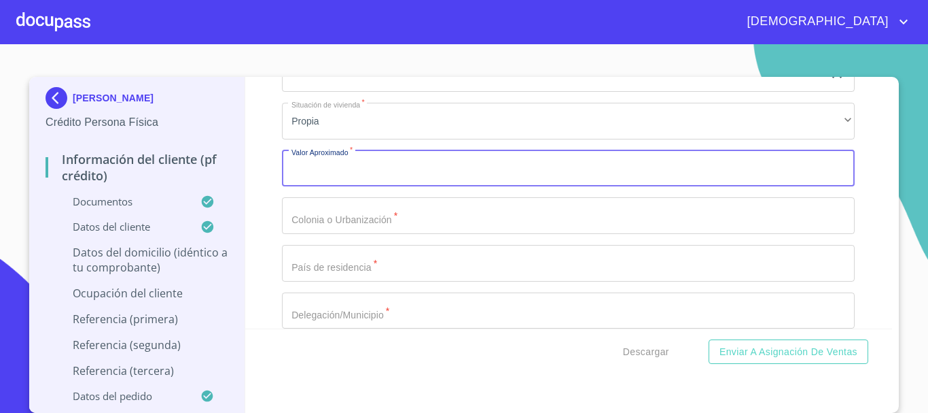
click at [340, 184] on input "Documento de identificación.   *" at bounding box center [568, 168] width 573 height 37
type input "$2,000,000"
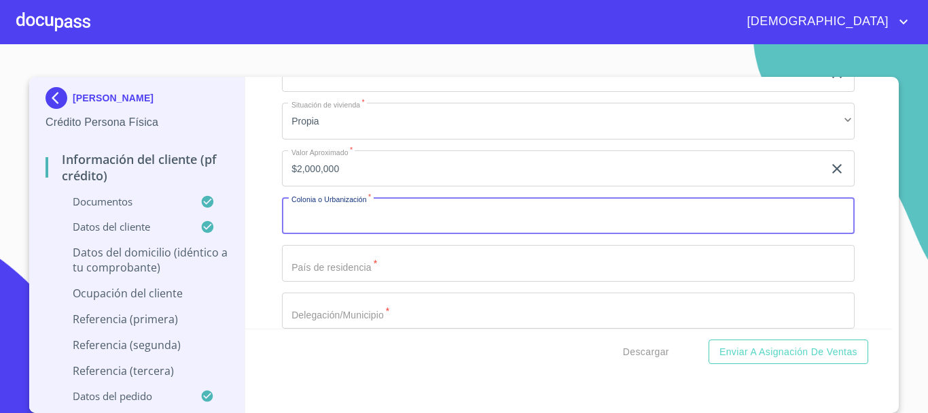
click at [354, 231] on input "Documento de identificación.   *" at bounding box center [568, 215] width 573 height 37
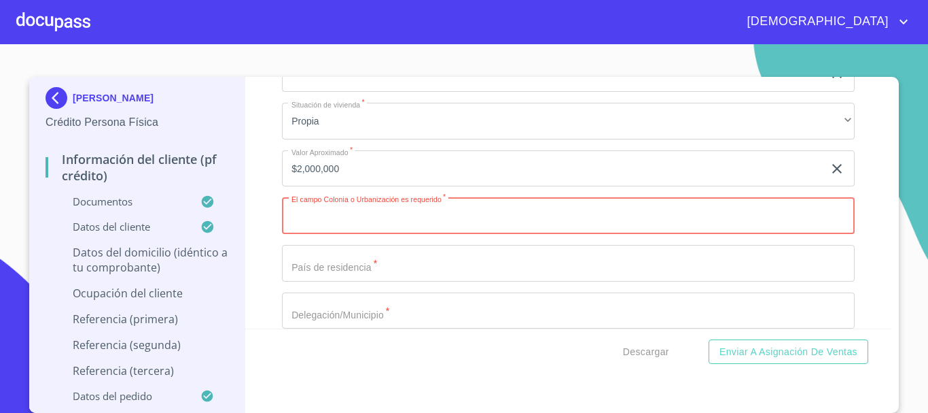
click at [359, 234] on input "Documento de identificación.   *" at bounding box center [568, 215] width 573 height 37
type input "[GEOGRAPHIC_DATA]"
click at [413, 277] on input "Documento de identificación.   *" at bounding box center [568, 263] width 573 height 37
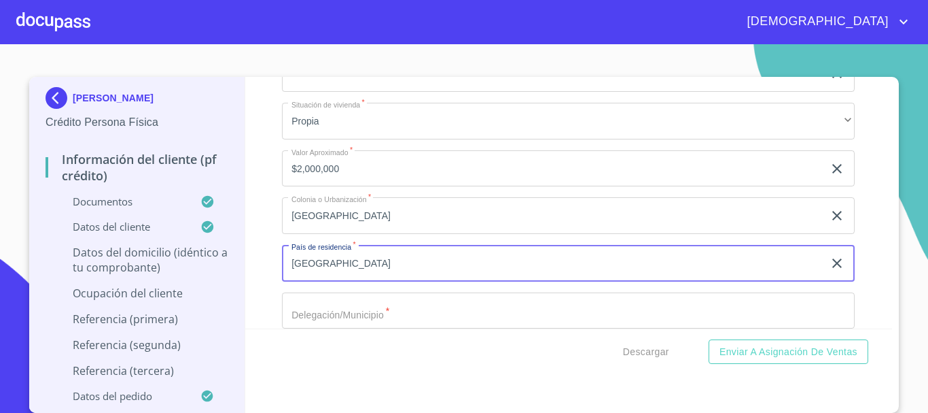
type input "[GEOGRAPHIC_DATA]"
